Goal: Complete application form

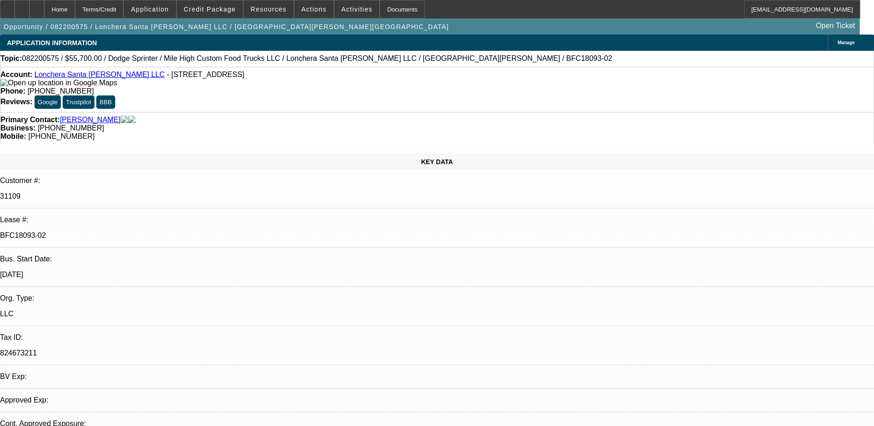
select select "0"
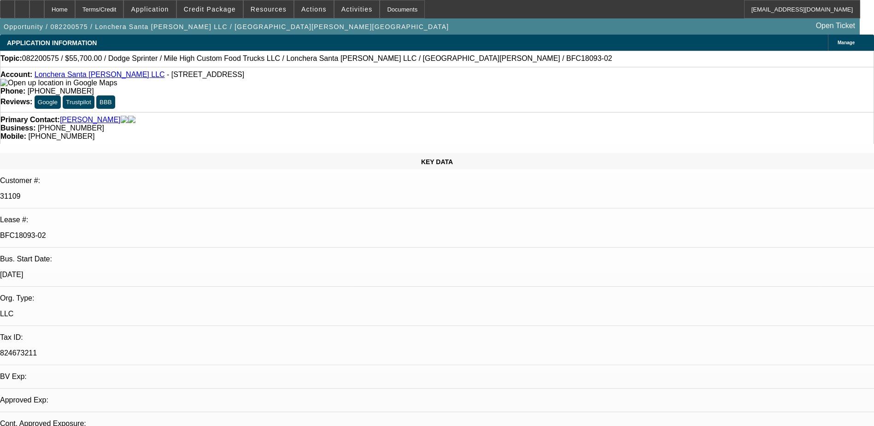
select select "0"
select select "1"
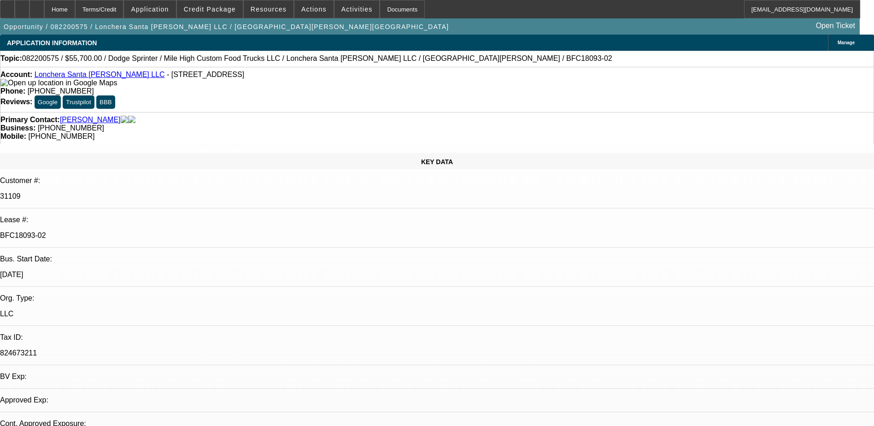
select select "1"
select select "6"
select select "1"
select select "6"
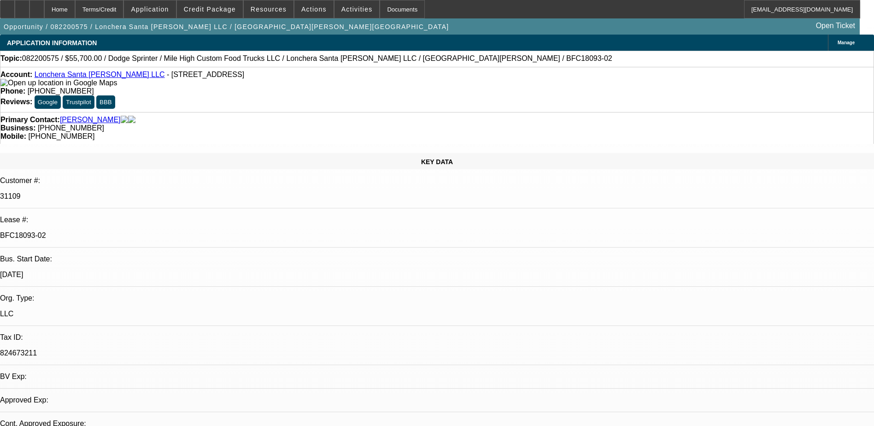
select select "1"
select select "6"
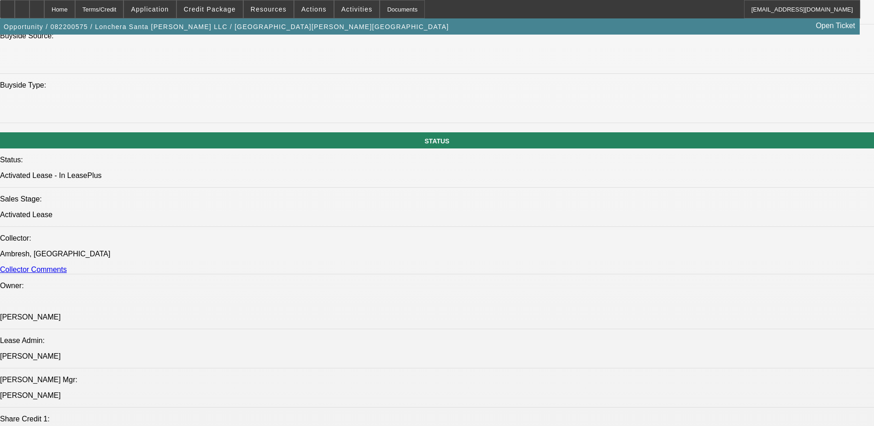
scroll to position [928, 0]
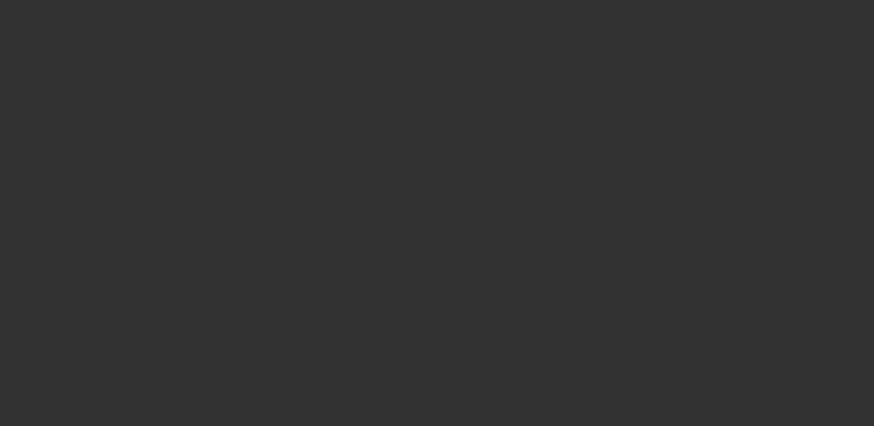
click at [190, 88] on div at bounding box center [437, 213] width 874 height 426
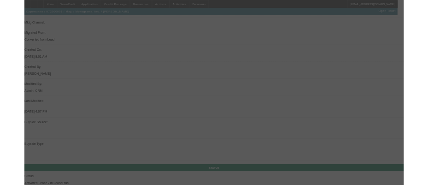
scroll to position [826, 0]
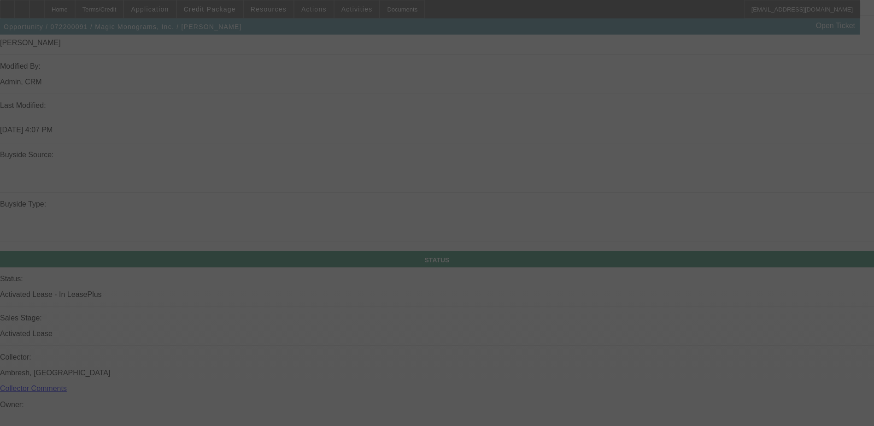
select select "0"
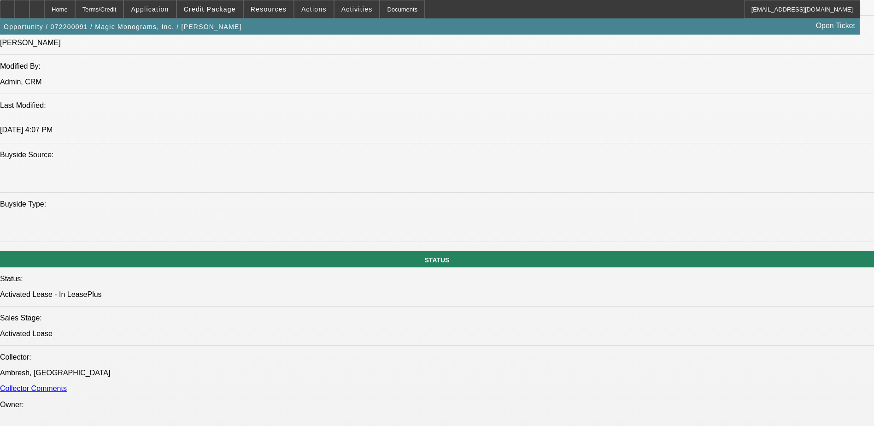
select select "2"
select select "0"
select select "2"
select select "0"
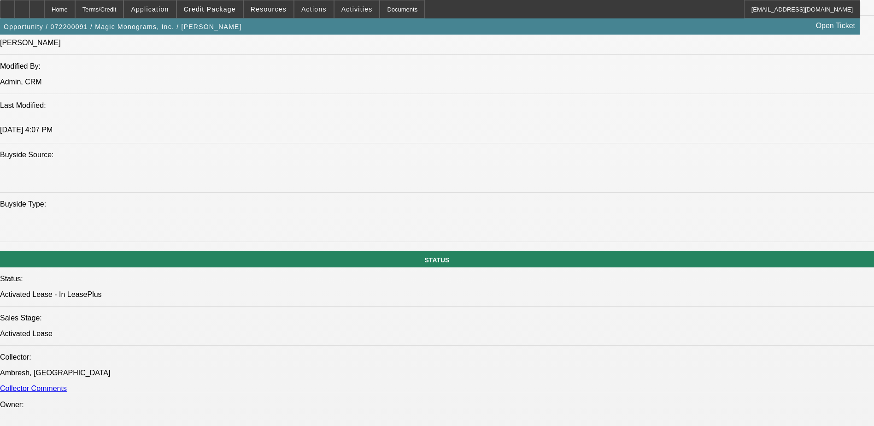
select select "0"
select select "2"
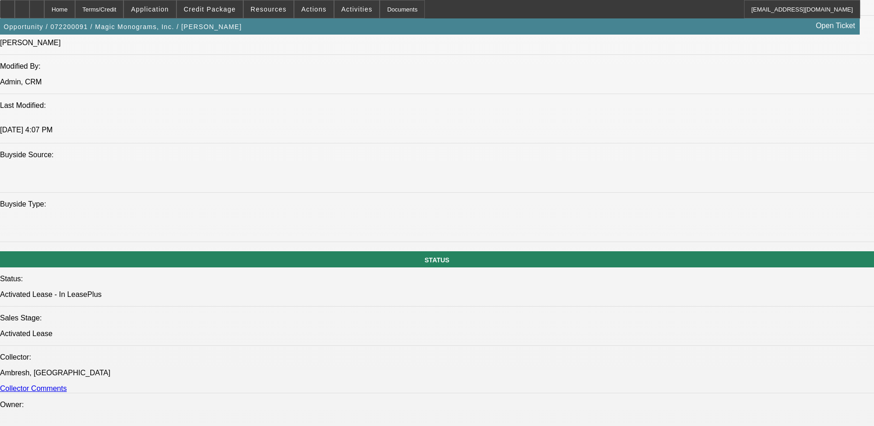
select select "0"
select select "1"
select select "2"
select select "6"
select select "1"
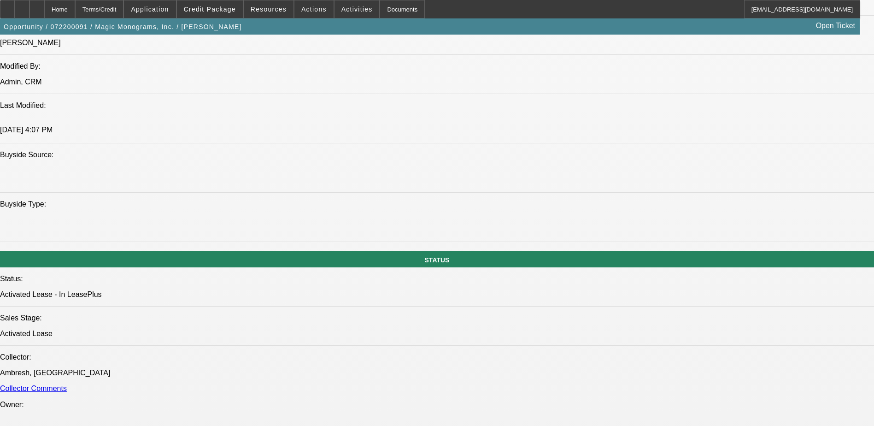
select select "2"
select select "6"
select select "1"
select select "6"
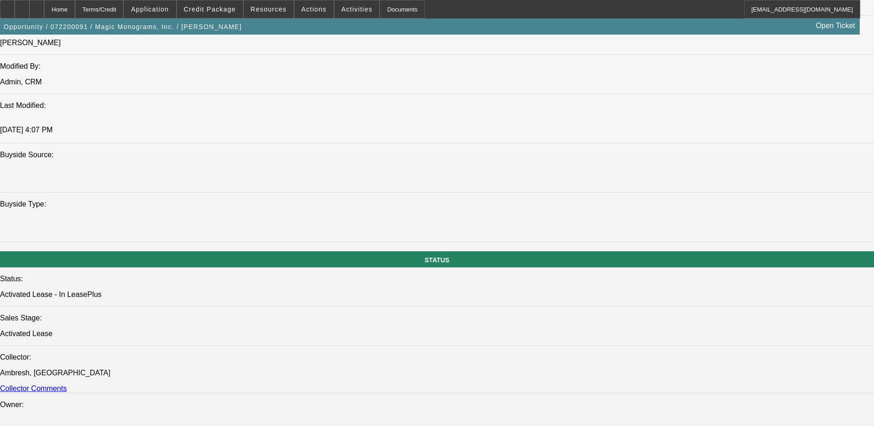
select select "1"
select select "2"
select select "6"
